Goal: Information Seeking & Learning: Learn about a topic

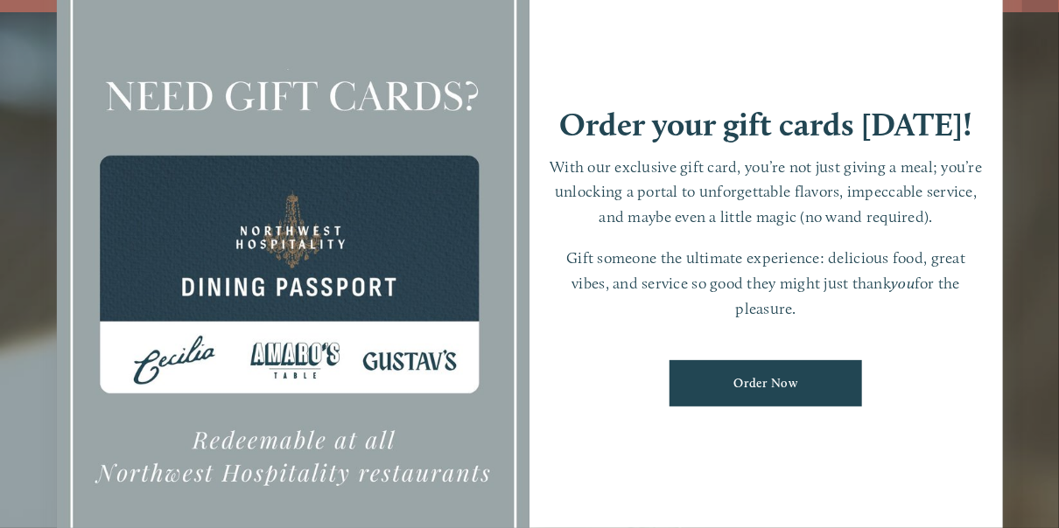
scroll to position [37, 0]
click at [1037, 383] on div at bounding box center [529, 264] width 1059 height 528
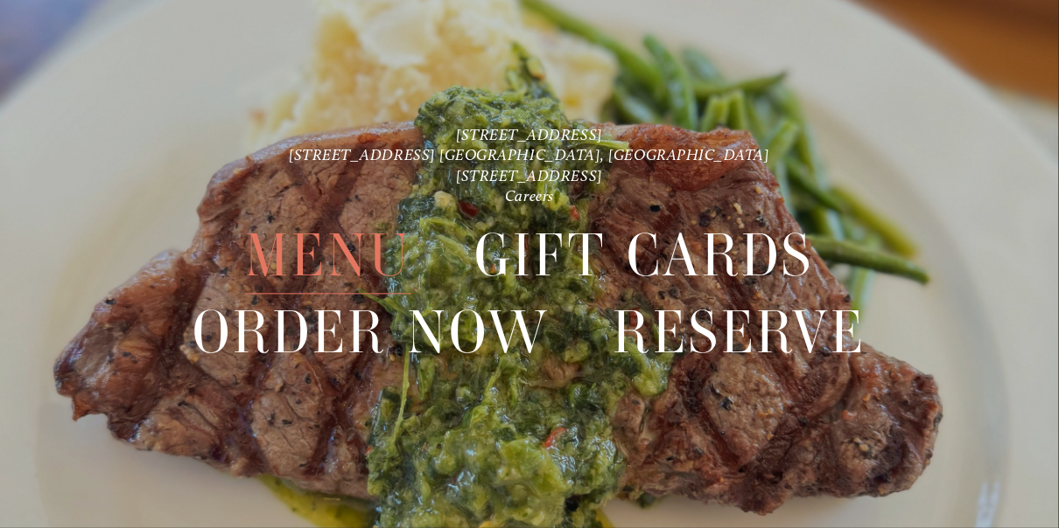
click at [363, 259] on span "Menu" at bounding box center [328, 255] width 166 height 77
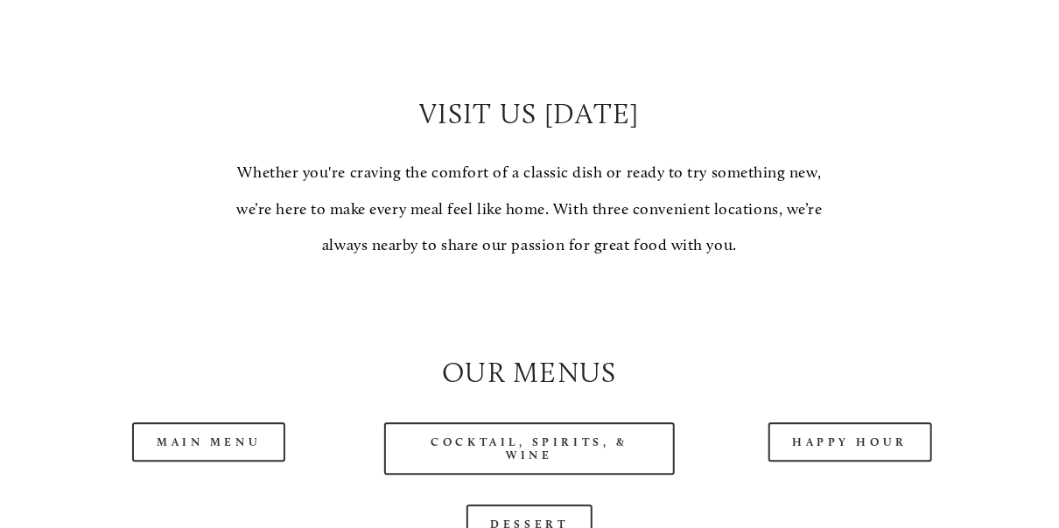
scroll to position [1487, 0]
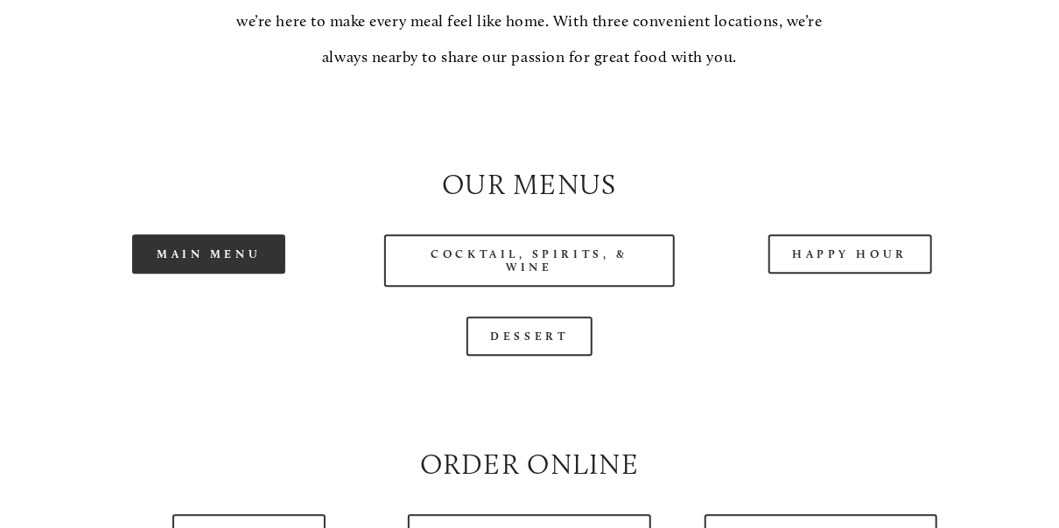
click at [186, 274] on link "Main Menu" at bounding box center [208, 253] width 153 height 39
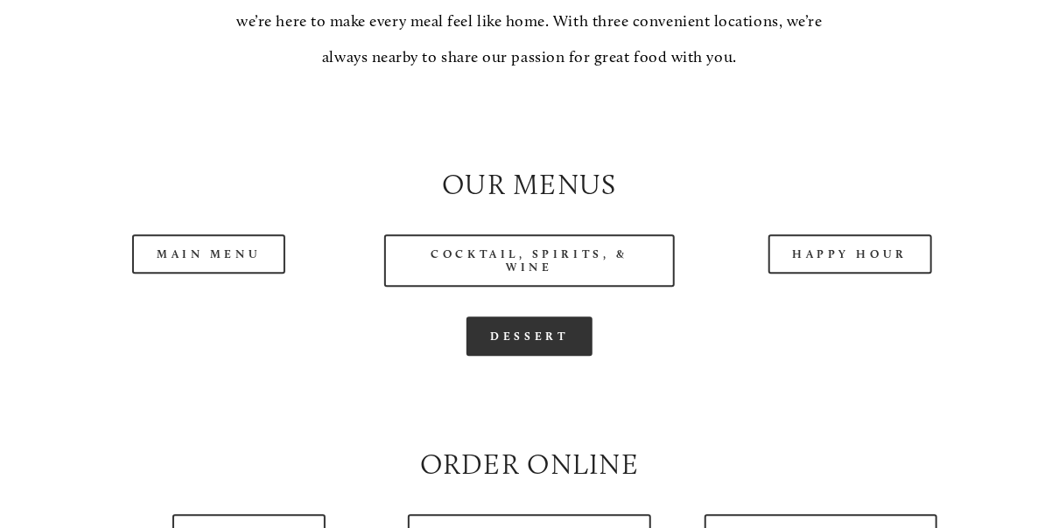
click at [539, 356] on link "Dessert" at bounding box center [529, 336] width 127 height 39
